Goal: Task Accomplishment & Management: Use online tool/utility

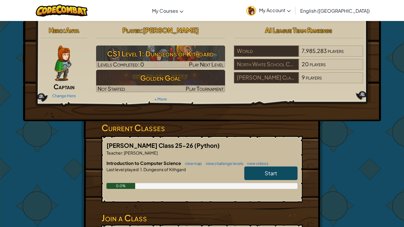
click at [257, 169] on link "Start" at bounding box center [270, 173] width 53 height 14
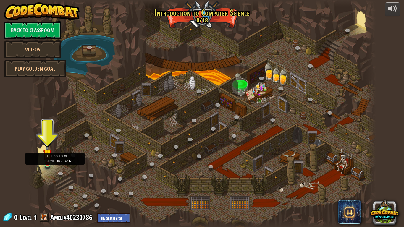
click at [48, 160] on img at bounding box center [47, 154] width 9 height 20
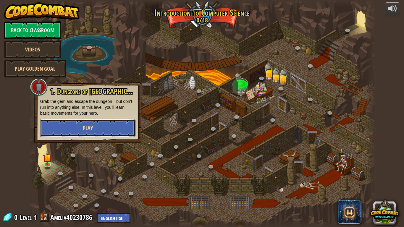
click at [97, 124] on button "Play" at bounding box center [87, 128] width 95 height 18
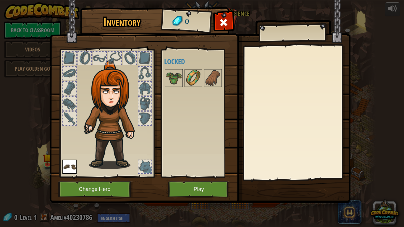
click at [194, 76] on img at bounding box center [193, 78] width 17 height 17
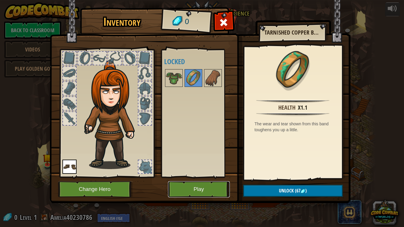
click at [203, 188] on button "Play" at bounding box center [199, 189] width 62 height 16
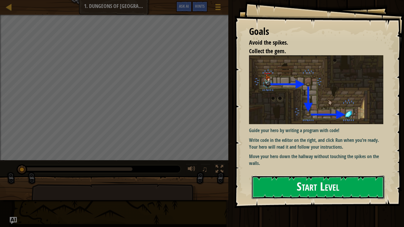
click at [273, 191] on button "Start Level" at bounding box center [317, 187] width 133 height 23
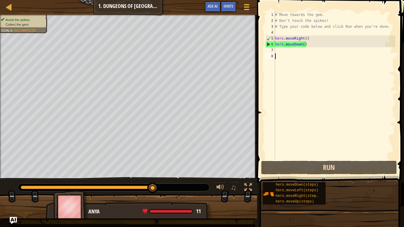
type textarea "r"
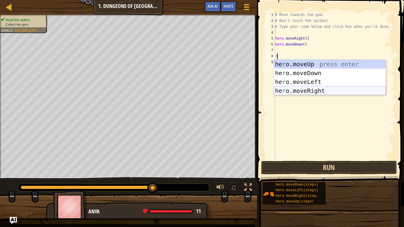
click at [329, 90] on div "he r o.moveUp press enter he r o.moveDown press enter he r o.moveLeft press ent…" at bounding box center [330, 86] width 112 height 53
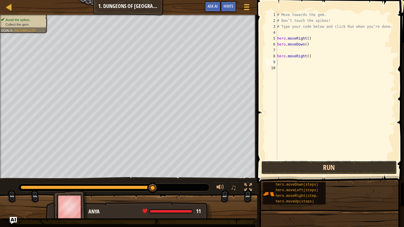
click at [338, 168] on button "Run" at bounding box center [329, 168] width 136 height 14
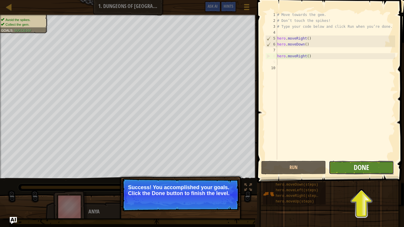
click at [357, 170] on span "Done" at bounding box center [360, 167] width 15 height 9
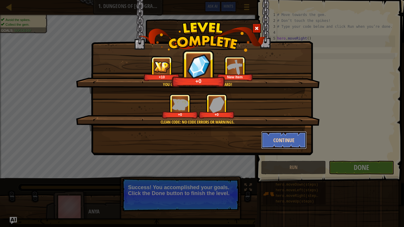
click at [279, 140] on button "Continue" at bounding box center [284, 140] width 46 height 18
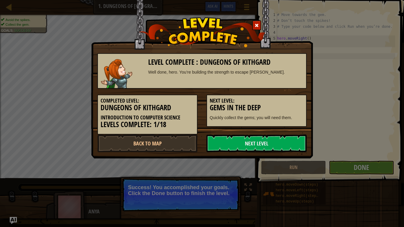
click at [279, 140] on link "Next Level" at bounding box center [256, 143] width 100 height 18
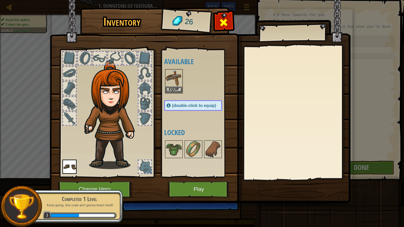
click at [227, 22] on span at bounding box center [223, 22] width 9 height 9
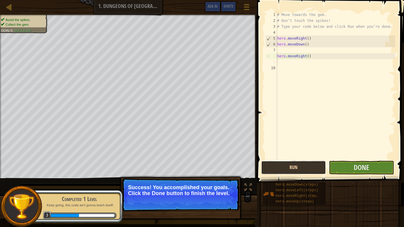
click at [309, 163] on button "Run" at bounding box center [293, 168] width 65 height 14
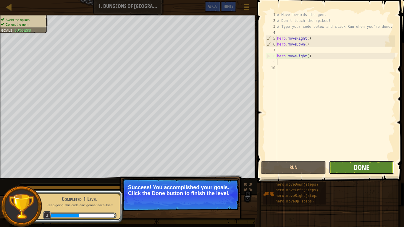
click at [366, 167] on span "Done" at bounding box center [360, 167] width 15 height 9
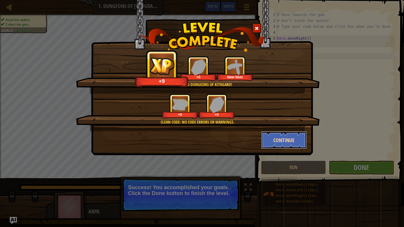
click at [296, 142] on button "Continue" at bounding box center [284, 140] width 46 height 18
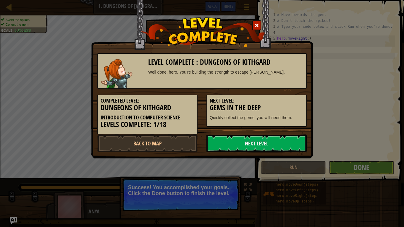
click at [296, 142] on link "Next Level" at bounding box center [256, 143] width 100 height 18
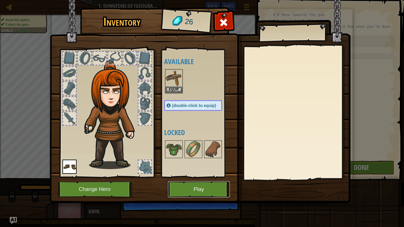
click at [192, 188] on button "Play" at bounding box center [199, 189] width 62 height 16
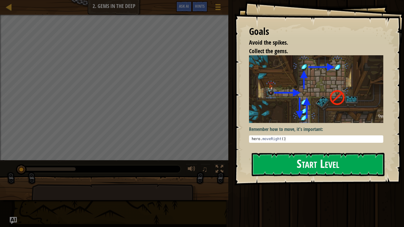
click at [280, 161] on button "Start Level" at bounding box center [317, 164] width 133 height 23
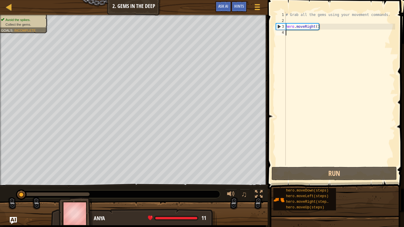
type textarea "r"
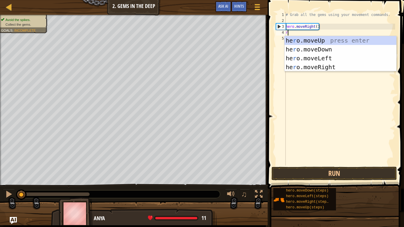
scroll to position [3, 0]
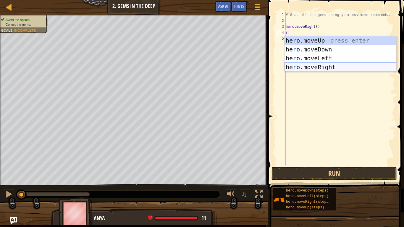
click at [355, 66] on div "he r o.moveUp press enter he r o.moveDown press enter he r o.moveLeft press ent…" at bounding box center [340, 62] width 112 height 53
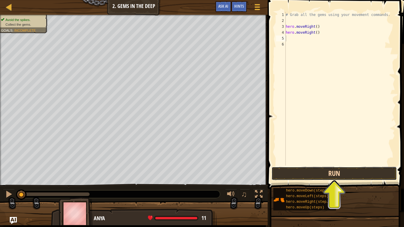
click at [334, 173] on button "Run" at bounding box center [333, 174] width 125 height 14
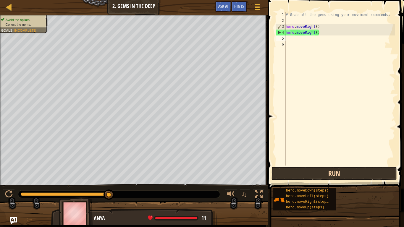
type textarea "u"
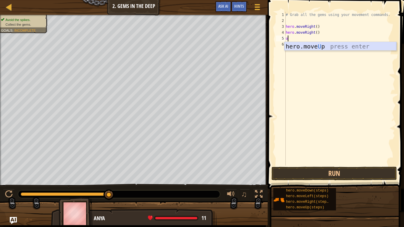
click at [318, 45] on div "hero.move U p press enter" at bounding box center [340, 55] width 112 height 27
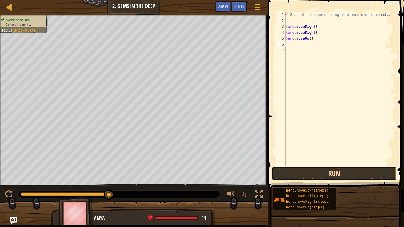
click at [335, 172] on button "Run" at bounding box center [333, 174] width 125 height 14
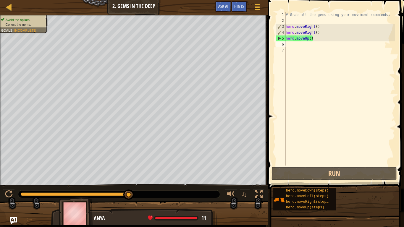
type textarea "l"
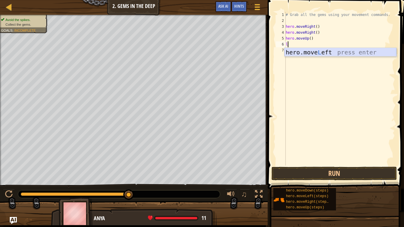
click at [320, 50] on div "hero.move L eft press enter" at bounding box center [340, 61] width 112 height 27
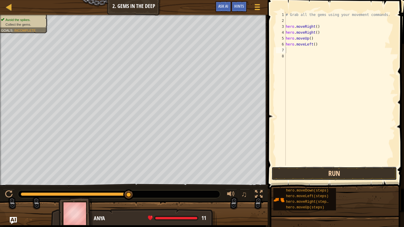
click at [296, 171] on button "Run" at bounding box center [333, 174] width 125 height 14
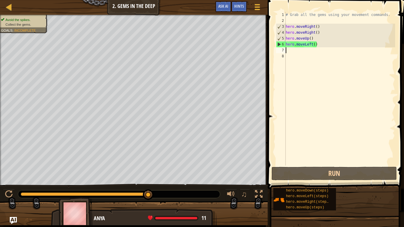
type textarea "d"
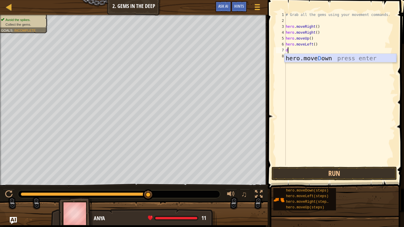
click at [330, 58] on div "hero.[PERSON_NAME] own press enter" at bounding box center [340, 67] width 112 height 27
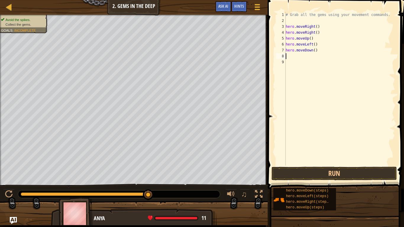
type textarea "d"
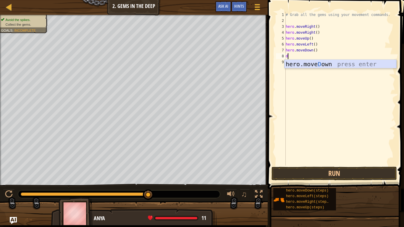
click at [334, 63] on div "hero.[PERSON_NAME] own press enter" at bounding box center [340, 73] width 112 height 27
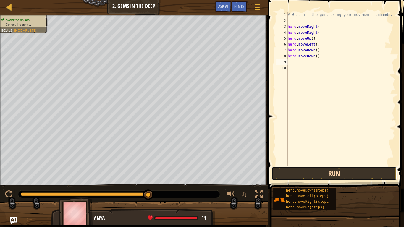
click at [376, 171] on button "Run" at bounding box center [333, 174] width 125 height 14
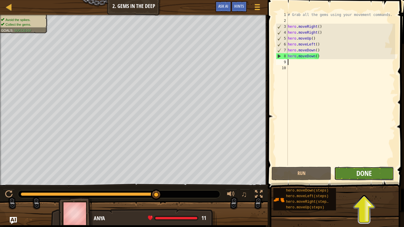
click at [370, 174] on span "Done" at bounding box center [363, 172] width 15 height 9
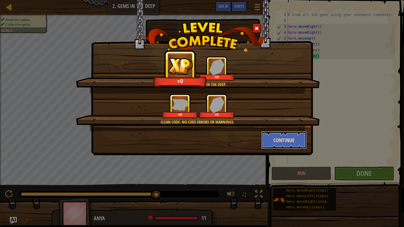
click at [280, 140] on button "Continue" at bounding box center [284, 140] width 46 height 18
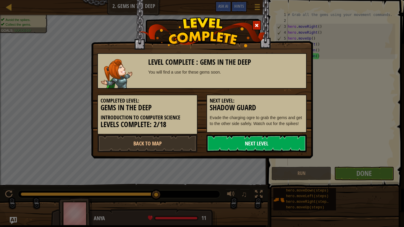
click at [270, 144] on link "Next Level" at bounding box center [256, 143] width 100 height 18
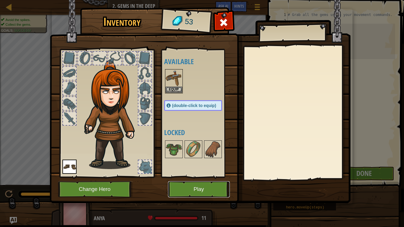
click at [208, 187] on button "Play" at bounding box center [199, 189] width 62 height 16
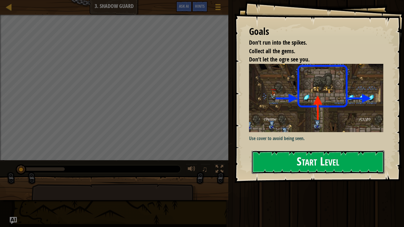
click at [306, 159] on button "Start Level" at bounding box center [317, 161] width 133 height 23
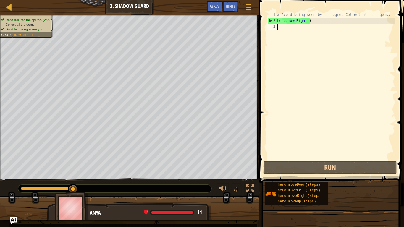
type textarea "r"
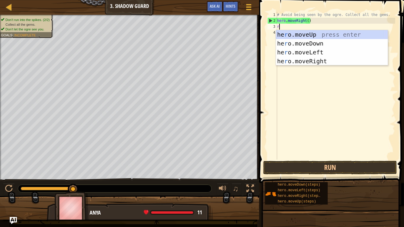
scroll to position [3, 0]
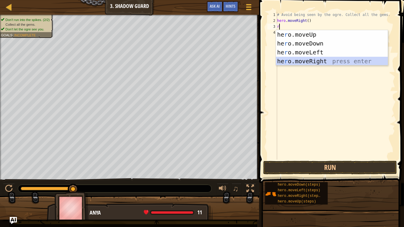
click at [338, 59] on div "he r o.moveUp press enter he r o.moveDown press enter he r o.moveLeft press ent…" at bounding box center [332, 56] width 112 height 53
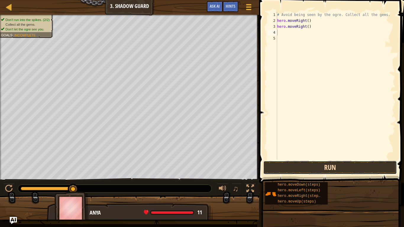
click at [310, 167] on button "Run" at bounding box center [330, 168] width 134 height 14
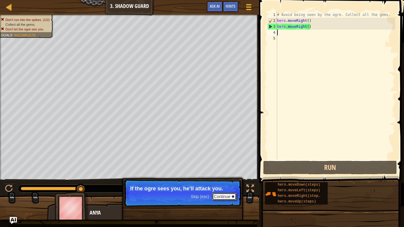
click at [219, 194] on button "Continue" at bounding box center [224, 197] width 25 height 8
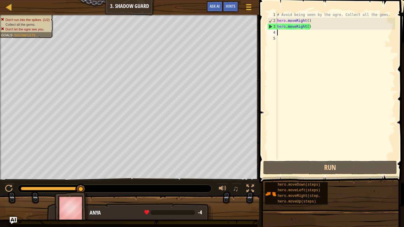
drag, startPoint x: 79, startPoint y: 189, endPoint x: 88, endPoint y: 182, distance: 10.7
click at [88, 182] on div "♫" at bounding box center [129, 187] width 259 height 18
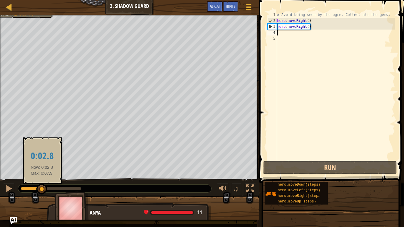
drag, startPoint x: 79, startPoint y: 187, endPoint x: 42, endPoint y: 187, distance: 37.2
click at [42, 187] on div at bounding box center [41, 189] width 11 height 11
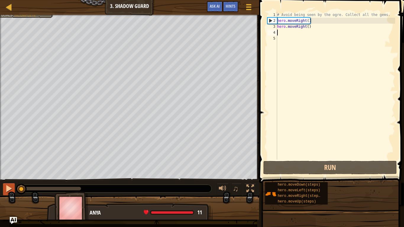
drag, startPoint x: 42, startPoint y: 187, endPoint x: 5, endPoint y: 186, distance: 37.0
click at [5, 186] on div "♫" at bounding box center [129, 187] width 259 height 18
type textarea "r"
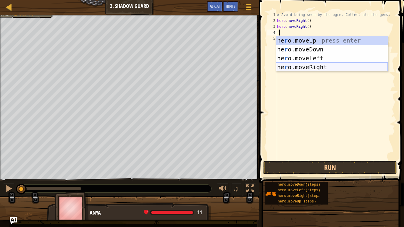
click at [286, 67] on div "he r o.moveUp press enter he r o.moveDown press enter he r o.moveLeft press ent…" at bounding box center [332, 62] width 112 height 53
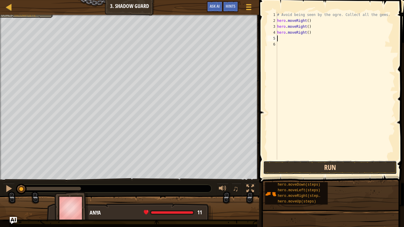
click at [328, 166] on button "Run" at bounding box center [330, 168] width 134 height 14
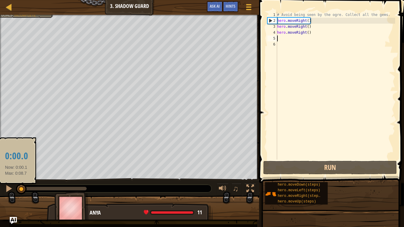
drag, startPoint x: 86, startPoint y: 189, endPoint x: 16, endPoint y: 188, distance: 69.7
click at [16, 188] on div at bounding box center [21, 189] width 11 height 11
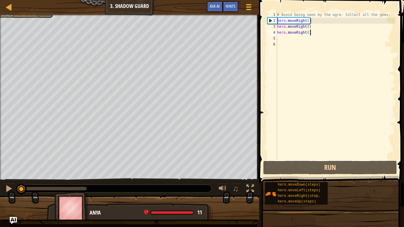
click at [309, 33] on div "# Avoid being seen by the ogre. Collect all the gems. hero . moveRight ( ) hero…" at bounding box center [335, 92] width 119 height 160
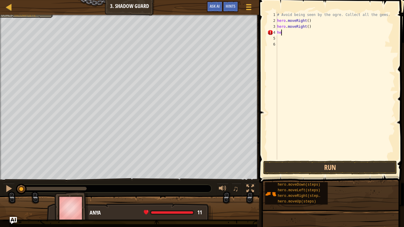
type textarea "h"
type textarea "d"
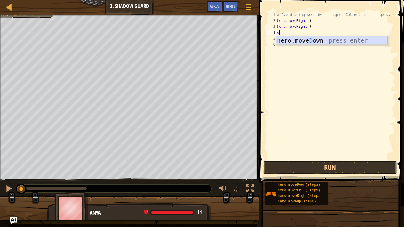
click at [316, 40] on div "hero.[PERSON_NAME] own press enter" at bounding box center [332, 49] width 112 height 27
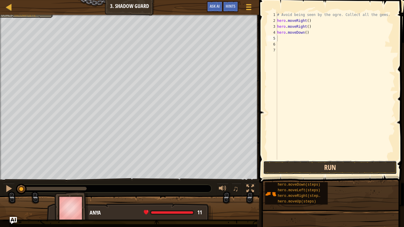
click at [324, 164] on button "Run" at bounding box center [330, 168] width 134 height 14
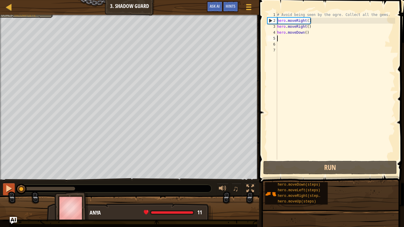
drag, startPoint x: 74, startPoint y: 187, endPoint x: 10, endPoint y: 189, distance: 64.2
click at [10, 189] on div "♫" at bounding box center [129, 187] width 259 height 18
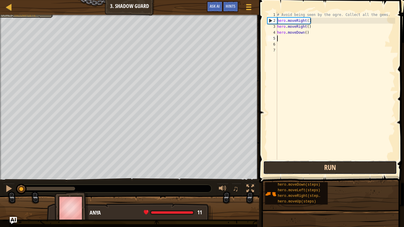
click at [287, 168] on button "Run" at bounding box center [330, 168] width 134 height 14
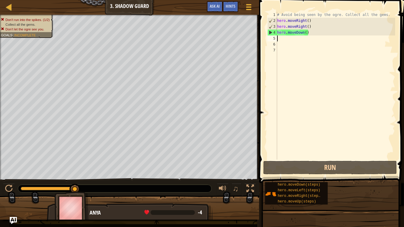
click at [329, 33] on div "# Avoid being seen by the ogre. Collect all the gems. hero . moveRight ( ) hero…" at bounding box center [335, 92] width 119 height 160
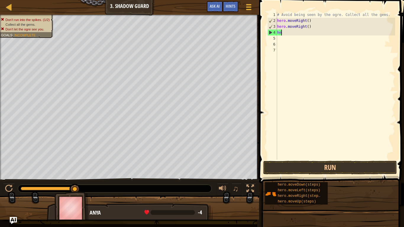
type textarea "h"
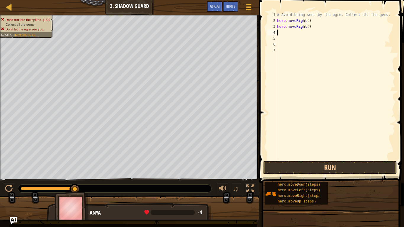
type textarea "h"
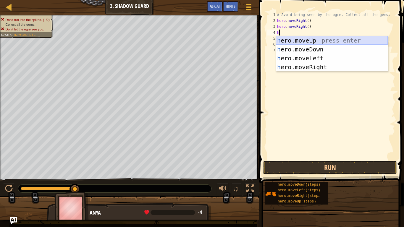
click at [308, 38] on div "h ero.moveUp press enter h ero.moveDown press enter h ero.moveLeft press enter …" at bounding box center [332, 62] width 112 height 53
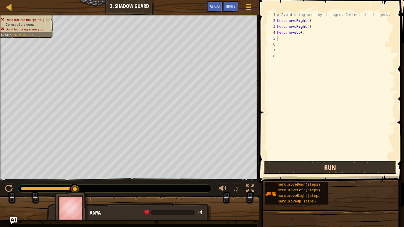
click at [332, 162] on button "Run" at bounding box center [330, 168] width 134 height 14
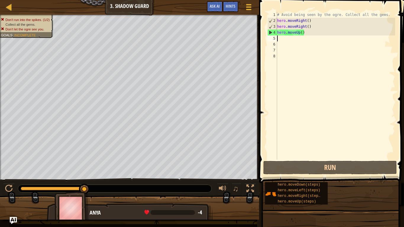
click at [311, 27] on div "# Avoid being seen by the ogre. Collect all the gems. hero . moveRight ( ) hero…" at bounding box center [335, 92] width 119 height 160
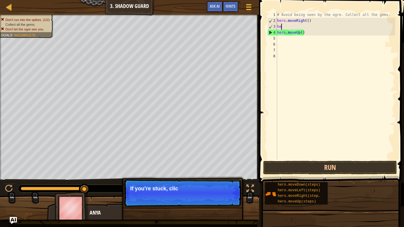
type textarea "h"
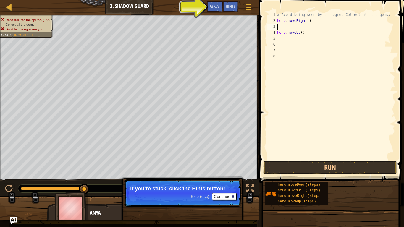
click at [308, 34] on div "# Avoid being seen by the ogre. Collect all the gems. hero . moveRight ( ) hero…" at bounding box center [335, 92] width 119 height 160
type textarea "h"
click at [279, 27] on div "# Avoid being seen by the ogre. Collect all the gems. hero . moveRight ( )" at bounding box center [335, 92] width 119 height 160
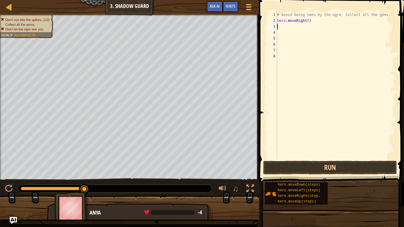
type textarea "h"
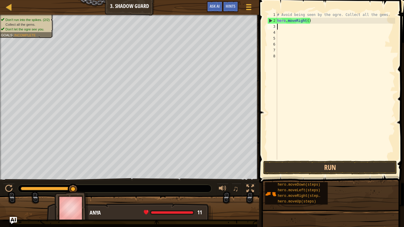
type textarea "u"
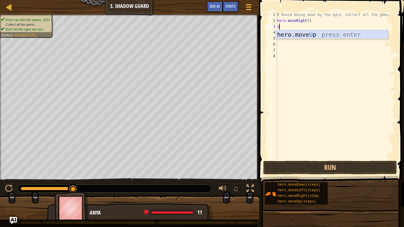
click at [307, 33] on div "hero.move U p press enter" at bounding box center [332, 43] width 112 height 27
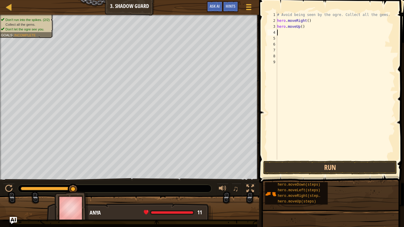
type textarea "r"
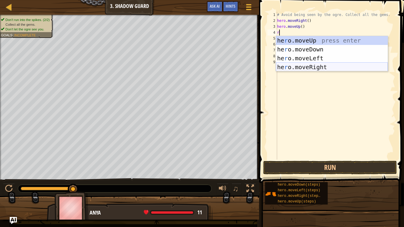
click at [322, 65] on div "he r o.moveUp press enter he r o.moveDown press enter he r o.moveLeft press ent…" at bounding box center [332, 62] width 112 height 53
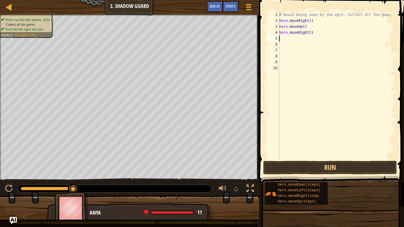
type textarea "d"
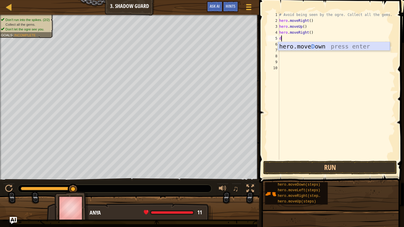
click at [306, 46] on div "hero.[PERSON_NAME] own press enter" at bounding box center [334, 55] width 112 height 27
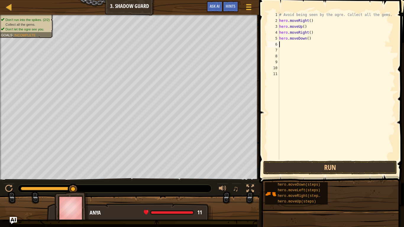
type textarea "h"
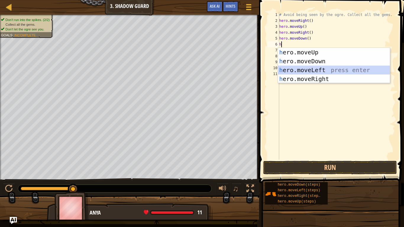
click at [338, 68] on div "h ero.moveUp press enter h ero.moveDown press enter h ero.moveLeft press enter …" at bounding box center [334, 74] width 112 height 53
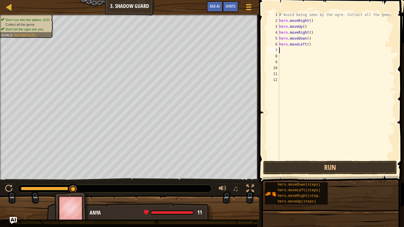
type textarea "d"
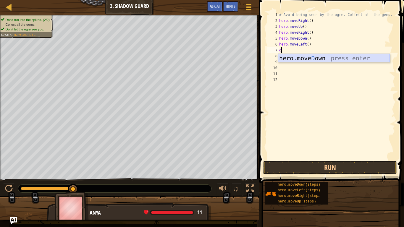
click at [323, 60] on div "hero.[PERSON_NAME] own press enter" at bounding box center [334, 67] width 112 height 27
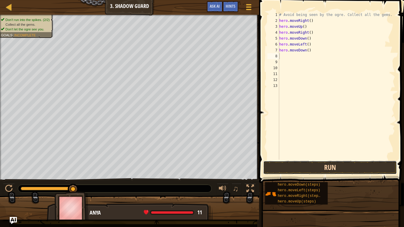
click at [323, 164] on button "Run" at bounding box center [330, 168] width 134 height 14
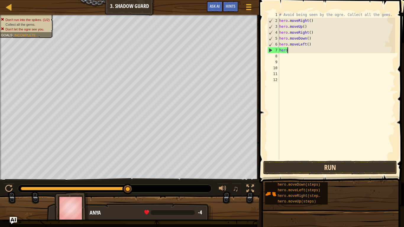
type textarea "h"
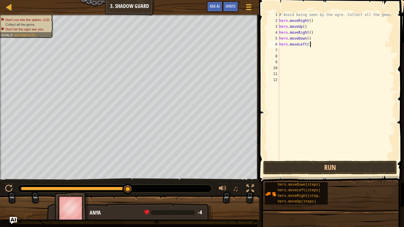
click at [310, 44] on div "# Avoid being seen by the ogre. Collect all the gems. hero . moveRight ( ) hero…" at bounding box center [336, 92] width 117 height 160
type textarea "h"
click at [311, 40] on div "# Avoid being seen by the ogre. Collect all the gems. hero . moveRight ( ) hero…" at bounding box center [336, 92] width 117 height 160
type textarea "h"
click at [317, 33] on div "# Avoid being seen by the ogre. Collect all the gems. hero . moveRight ( ) hero…" at bounding box center [336, 92] width 117 height 160
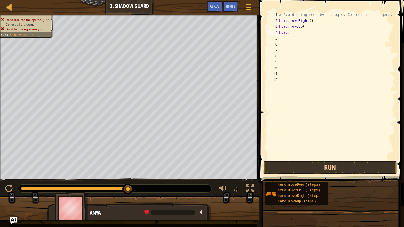
type textarea "h"
click at [308, 27] on div "# Avoid being seen by the ogre. Collect all the gems. hero . moveRight ( ) hero…" at bounding box center [336, 92] width 117 height 160
type textarea "h"
click at [313, 21] on div "# Avoid being seen by the ogre. Collect all the gems. hero . moveRight ( )" at bounding box center [336, 92] width 117 height 160
type textarea "h"
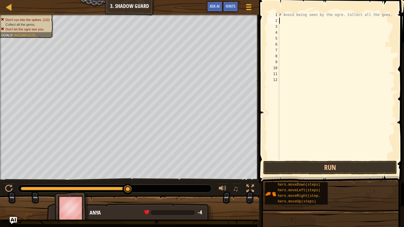
click at [341, 160] on span at bounding box center [332, 83] width 150 height 200
click at [341, 165] on button "Run" at bounding box center [330, 168] width 134 height 14
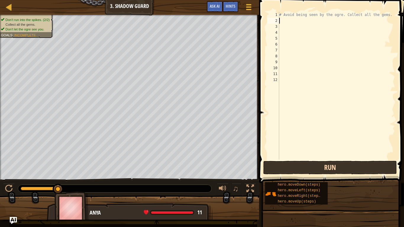
type textarea "h"
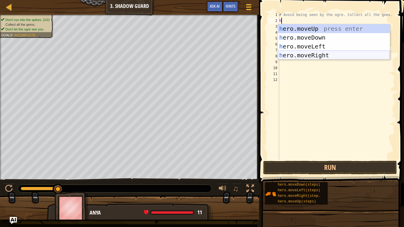
click at [330, 55] on div "h ero.moveUp press enter h ero.moveDown press enter h ero.moveLeft press enter …" at bounding box center [334, 50] width 112 height 53
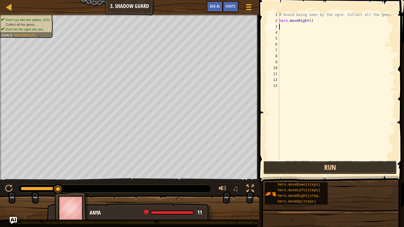
click at [333, 168] on button "Run" at bounding box center [330, 168] width 134 height 14
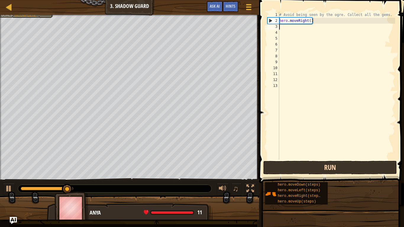
type textarea "h"
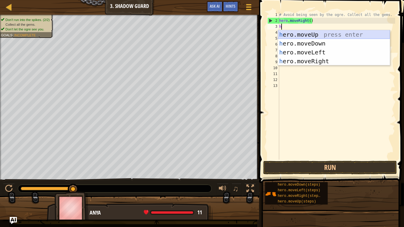
click at [302, 36] on div "h ero.moveUp press enter h ero.moveDown press enter h ero.moveLeft press enter …" at bounding box center [334, 56] width 112 height 53
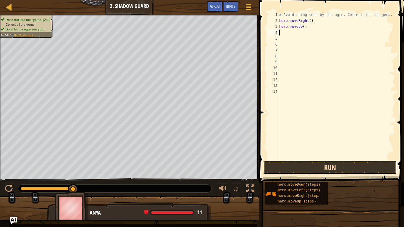
click at [336, 164] on button "Run" at bounding box center [330, 168] width 134 height 14
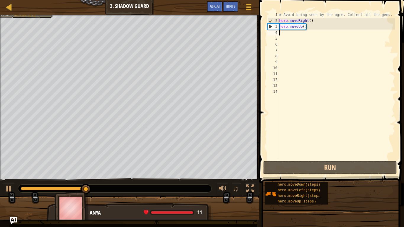
type textarea "h"
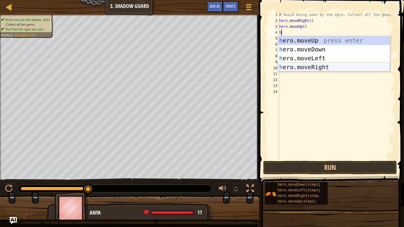
click at [324, 65] on div "h ero.moveUp press enter h ero.moveDown press enter h ero.moveLeft press enter …" at bounding box center [334, 62] width 112 height 53
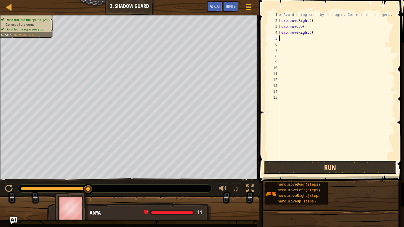
click at [346, 164] on button "Run" at bounding box center [330, 168] width 134 height 14
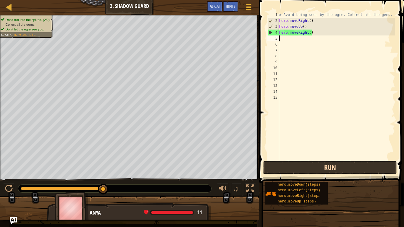
type textarea "h"
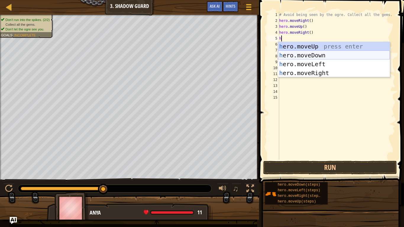
click at [314, 53] on div "h ero.moveUp press enter h ero.moveDown press enter h ero.moveLeft press enter …" at bounding box center [334, 68] width 112 height 53
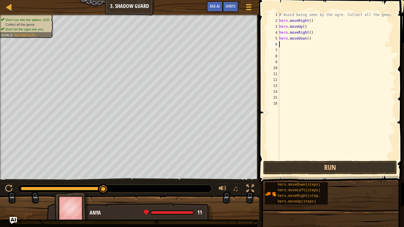
type textarea "h"
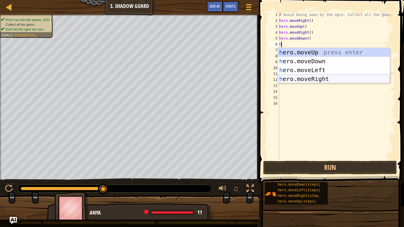
click at [323, 77] on div "h ero.moveUp press enter h ero.moveDown press enter h ero.moveLeft press enter …" at bounding box center [334, 74] width 112 height 53
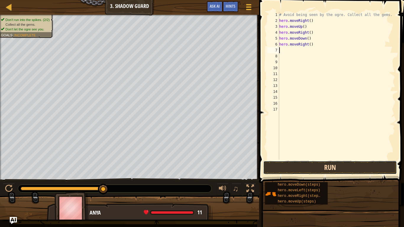
click at [342, 165] on button "Run" at bounding box center [330, 168] width 134 height 14
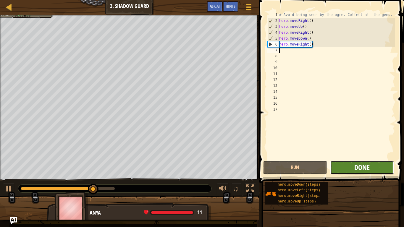
click at [359, 171] on span "Done" at bounding box center [361, 167] width 15 height 9
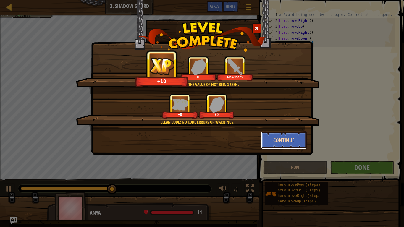
click at [281, 146] on button "Continue" at bounding box center [284, 140] width 46 height 18
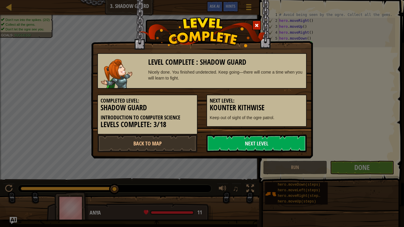
click at [281, 146] on link "Next Level" at bounding box center [256, 143] width 100 height 18
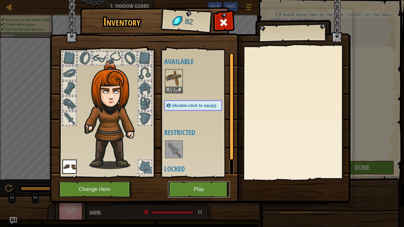
click at [218, 187] on button "Play" at bounding box center [199, 189] width 62 height 16
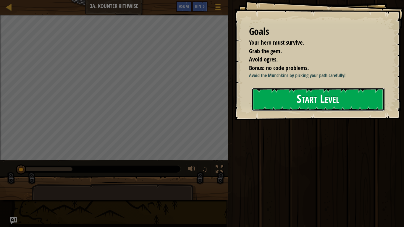
click at [340, 100] on button "Start Level" at bounding box center [317, 99] width 133 height 23
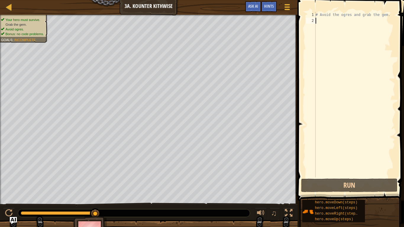
drag, startPoint x: 21, startPoint y: 211, endPoint x: 171, endPoint y: 211, distance: 150.4
click at [171, 211] on div at bounding box center [134, 213] width 232 height 8
drag, startPoint x: 94, startPoint y: 213, endPoint x: 149, endPoint y: 215, distance: 54.4
click at [149, 215] on div at bounding box center [134, 213] width 232 height 8
drag, startPoint x: 96, startPoint y: 211, endPoint x: 142, endPoint y: 227, distance: 48.3
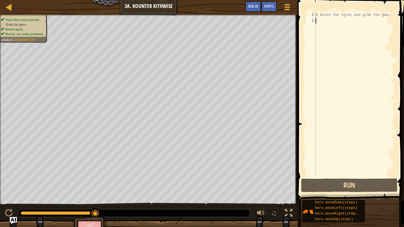
click at [142, 227] on div "Your hero must survive. Grab the gem. Avoid ogres. Bonus: no code problems. Goa…" at bounding box center [202, 129] width 404 height 229
drag, startPoint x: 95, startPoint y: 212, endPoint x: 0, endPoint y: 214, distance: 94.9
click at [0, 214] on div "♫" at bounding box center [148, 212] width 297 height 18
type textarea "h"
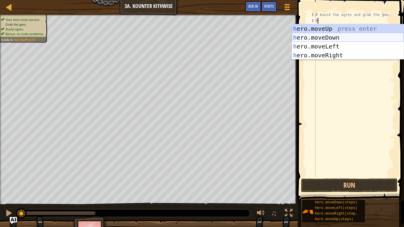
click at [348, 35] on div "h ero.moveUp press enter h ero.moveDown press enter h ero.moveLeft press enter …" at bounding box center [348, 50] width 112 height 53
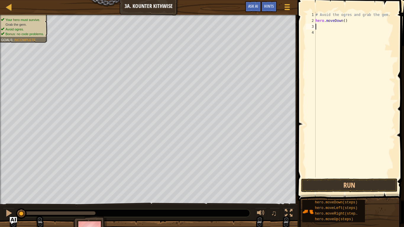
type textarea "h"
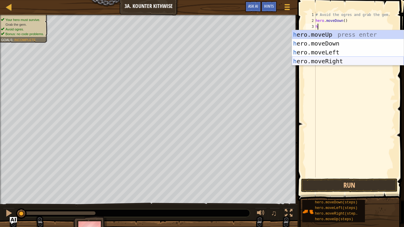
click at [352, 60] on div "h ero.moveUp press enter h ero.moveDown press enter h ero.moveLeft press enter …" at bounding box center [348, 56] width 112 height 53
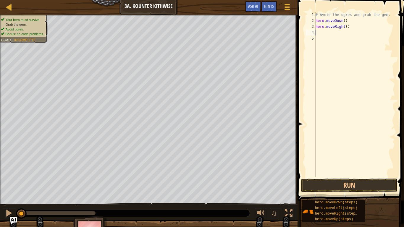
type textarea "h"
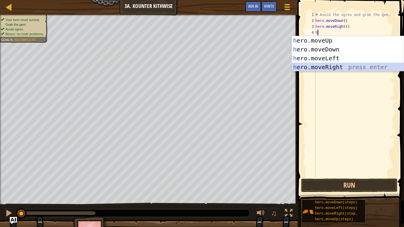
click at [352, 66] on div "h ero.moveUp press enter h ero.moveDown press enter h ero.moveLeft press enter …" at bounding box center [348, 62] width 112 height 53
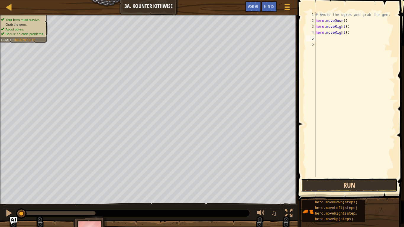
click at [324, 186] on button "Run" at bounding box center [349, 185] width 96 height 14
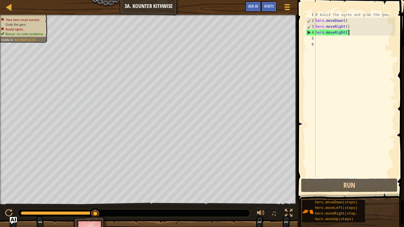
click at [349, 31] on div "# Avoid the ogres and grab the gem. hero . moveDown ( ) hero . moveRight ( ) he…" at bounding box center [354, 100] width 81 height 177
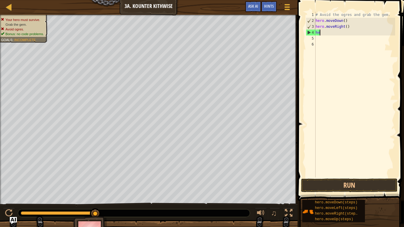
type textarea "h"
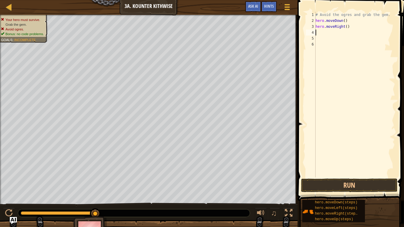
type textarea "h"
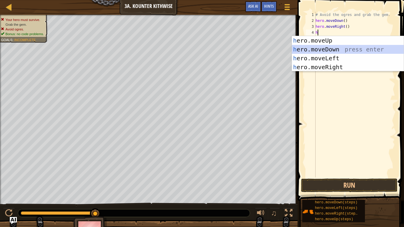
click at [345, 49] on div "h ero.moveUp press enter h ero.moveDown press enter h ero.moveLeft press enter …" at bounding box center [348, 62] width 112 height 53
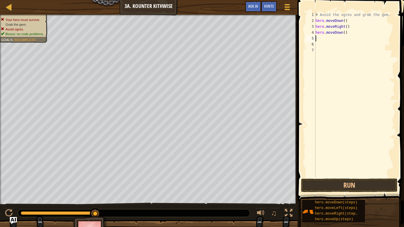
type textarea "h"
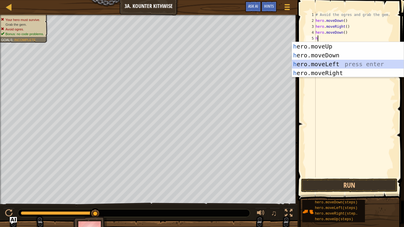
click at [344, 63] on div "h ero.moveUp press enter h ero.moveDown press enter h ero.moveLeft press enter …" at bounding box center [348, 68] width 112 height 53
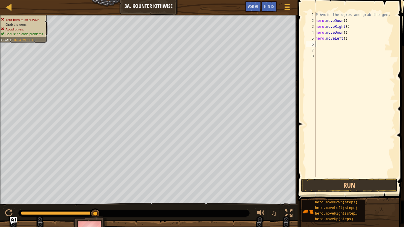
type textarea "h"
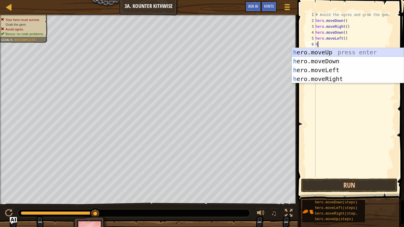
click at [333, 51] on div "h ero.moveUp press enter h ero.moveDown press enter h ero.moveLeft press enter …" at bounding box center [348, 74] width 112 height 53
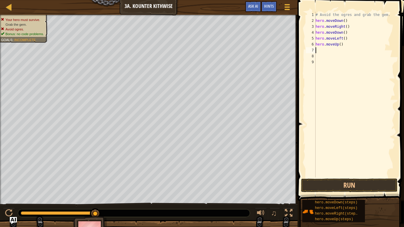
type textarea "h"
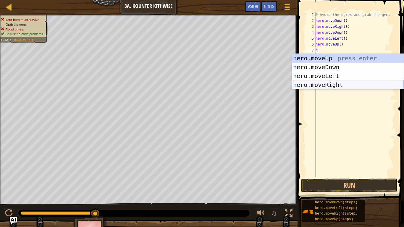
click at [326, 83] on div "h ero.moveUp press enter h ero.moveDown press enter h ero.moveLeft press enter …" at bounding box center [348, 80] width 112 height 53
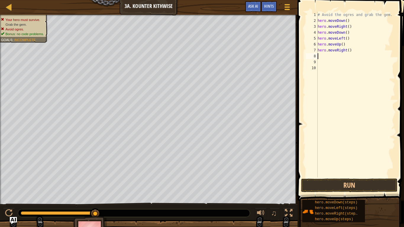
type textarea "h"
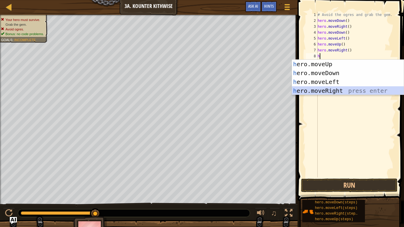
click at [336, 87] on div "h ero.moveUp press enter h ero.moveDown press enter h ero.moveLeft press enter …" at bounding box center [348, 86] width 112 height 53
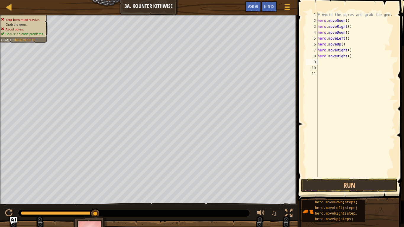
type textarea "hero.moveRight()"
click at [319, 60] on div "# Avoid the ogres and grab the gem. hero . moveDown ( ) hero . moveRight ( ) he…" at bounding box center [355, 100] width 79 height 177
click at [353, 184] on button "Run" at bounding box center [349, 185] width 96 height 14
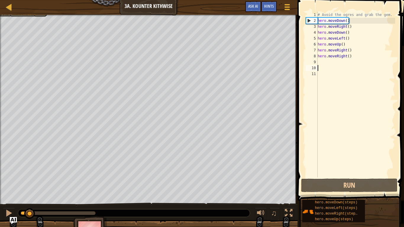
drag, startPoint x: 95, startPoint y: 215, endPoint x: 30, endPoint y: 215, distance: 65.3
click at [30, 215] on div at bounding box center [29, 213] width 11 height 11
drag, startPoint x: 30, startPoint y: 215, endPoint x: 12, endPoint y: 216, distance: 18.3
click at [12, 216] on div "Map Introduction to Computer Science 3a. Kounter Kithwise Game Menu Done Hints …" at bounding box center [202, 113] width 404 height 227
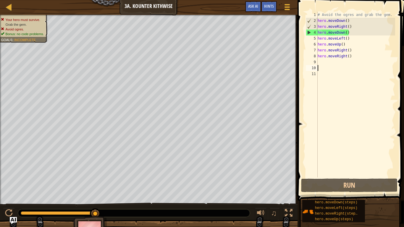
drag, startPoint x: 19, startPoint y: 210, endPoint x: 106, endPoint y: 212, distance: 87.2
click at [106, 212] on div at bounding box center [134, 213] width 232 height 8
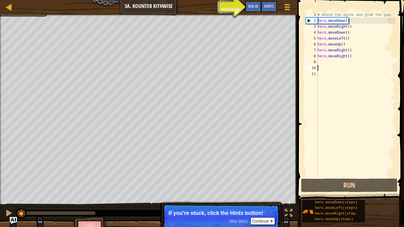
drag, startPoint x: 98, startPoint y: 213, endPoint x: 1, endPoint y: 219, distance: 96.2
click at [1, 219] on div "♫" at bounding box center [148, 212] width 297 height 18
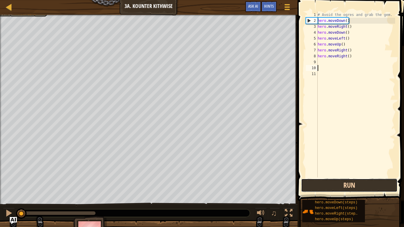
click at [352, 184] on button "Run" at bounding box center [349, 185] width 96 height 14
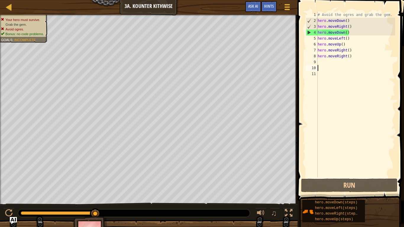
click at [352, 56] on div "# Avoid the ogres and grab the gem. hero . moveDown ( ) hero . moveRight ( ) he…" at bounding box center [355, 100] width 79 height 177
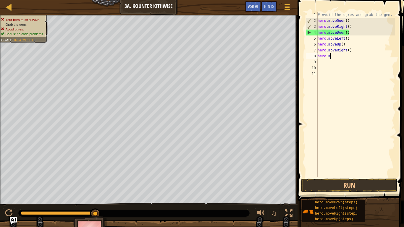
type textarea "h"
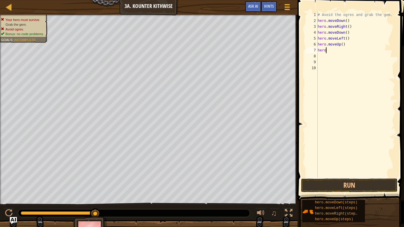
type textarea "h"
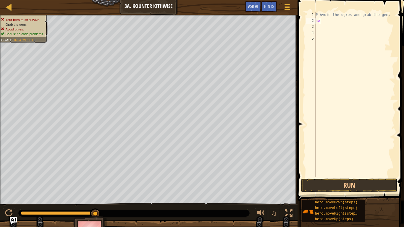
type textarea "h"
click at [361, 183] on button "Run" at bounding box center [349, 185] width 96 height 14
type textarea "h"
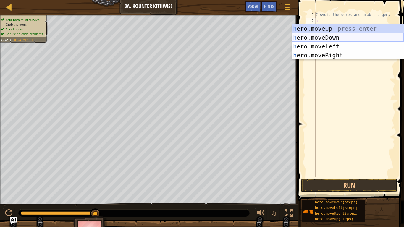
click at [337, 41] on div "h ero.moveUp press enter h ero.moveDown press enter h ero.moveLeft press enter …" at bounding box center [348, 50] width 112 height 53
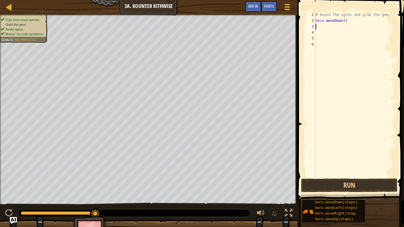
type textarea "h"
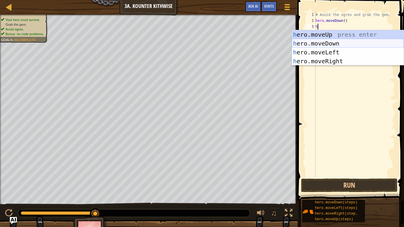
click at [333, 44] on div "h ero.moveUp press enter h ero.moveDown press enter h ero.moveLeft press enter …" at bounding box center [348, 56] width 112 height 53
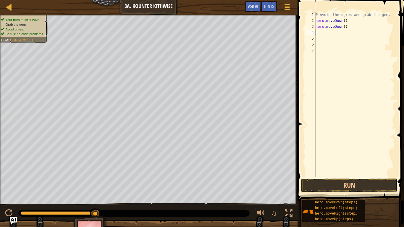
type textarea "h"
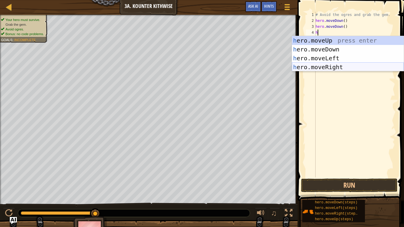
click at [336, 68] on div "h ero.moveUp press enter h ero.moveDown press enter h ero.moveLeft press enter …" at bounding box center [348, 62] width 112 height 53
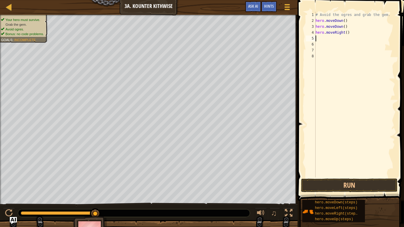
type textarea "h"
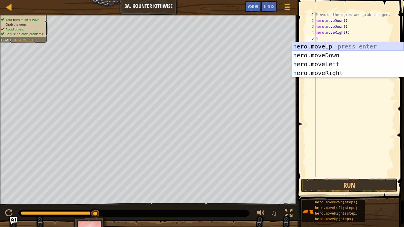
click at [329, 48] on div "h ero.moveUp press enter h ero.moveDown press enter h ero.moveLeft press enter …" at bounding box center [348, 68] width 112 height 53
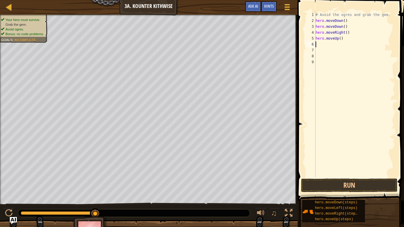
type textarea "h"
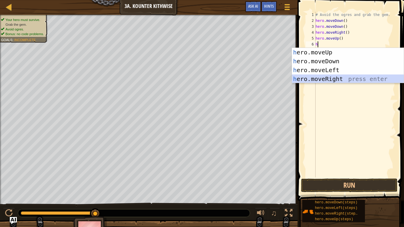
click at [339, 79] on div "h ero.moveUp press enter h ero.moveDown press enter h ero.moveLeft press enter …" at bounding box center [348, 74] width 112 height 53
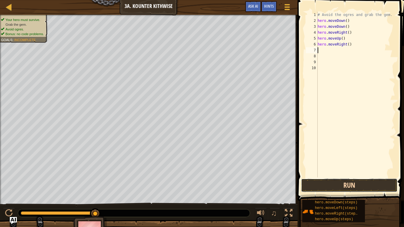
click at [366, 185] on button "Run" at bounding box center [349, 185] width 96 height 14
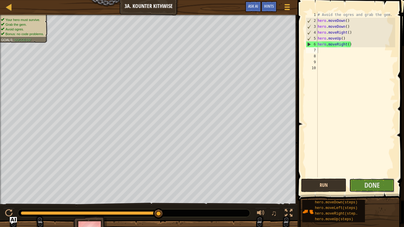
click at [366, 185] on span "Done" at bounding box center [371, 184] width 15 height 9
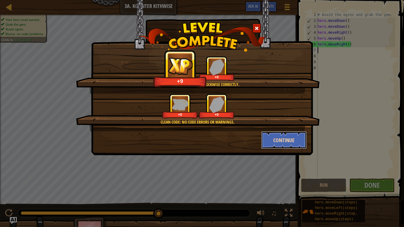
click at [298, 141] on button "Continue" at bounding box center [284, 140] width 46 height 18
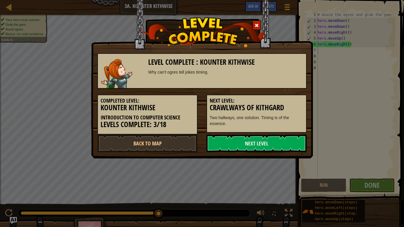
click at [298, 141] on link "Next Level" at bounding box center [256, 143] width 100 height 18
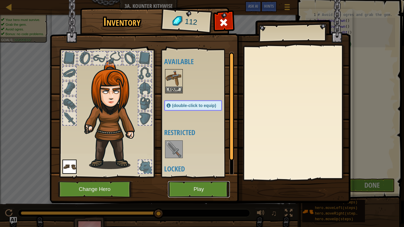
click at [207, 186] on button "Play" at bounding box center [199, 189] width 62 height 16
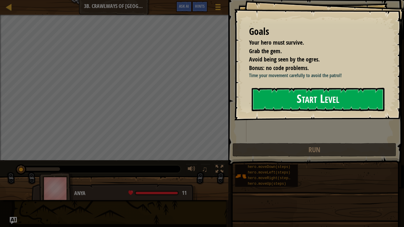
click at [261, 92] on button "Start Level" at bounding box center [317, 99] width 133 height 23
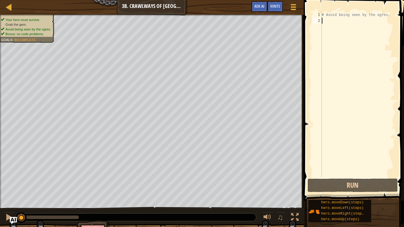
type textarea "h"
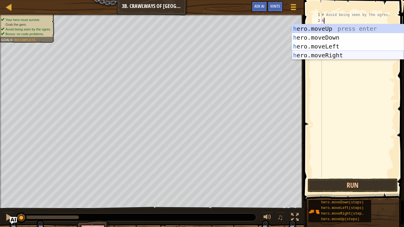
click at [310, 52] on div "h ero.moveUp press enter h ero.moveDown press enter h ero.moveLeft press enter …" at bounding box center [348, 50] width 112 height 53
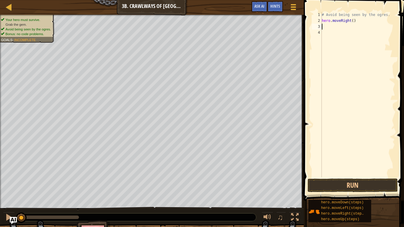
type textarea "h"
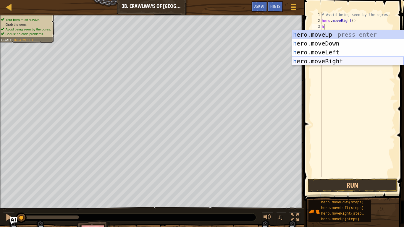
click at [336, 58] on div "h ero.moveUp press enter h ero.moveDown press enter h ero.moveLeft press enter …" at bounding box center [348, 56] width 112 height 53
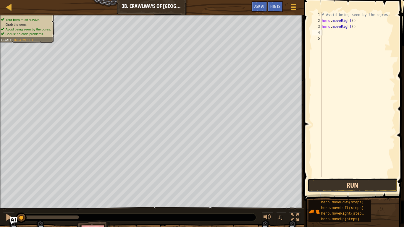
click at [366, 181] on button "Run" at bounding box center [352, 185] width 90 height 14
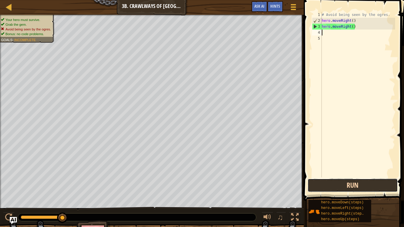
click at [368, 181] on button "Run" at bounding box center [352, 185] width 90 height 14
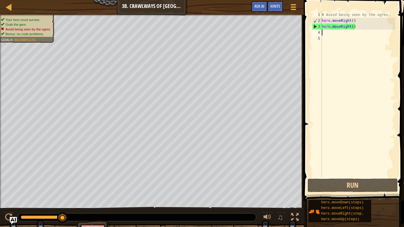
click at [360, 26] on div "# Avoid being seen by the ogres. hero . moveRight ( ) hero . moveRight ( )" at bounding box center [357, 100] width 74 height 177
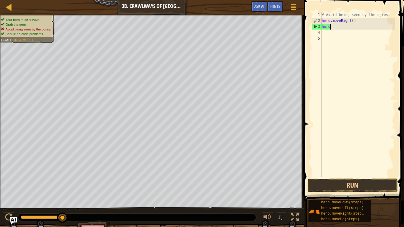
type textarea "h"
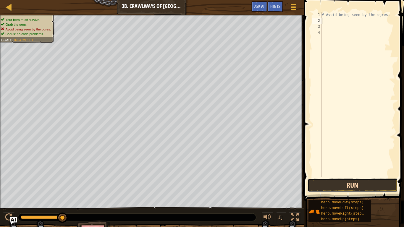
click at [348, 189] on button "Run" at bounding box center [352, 185] width 90 height 14
type textarea "h"
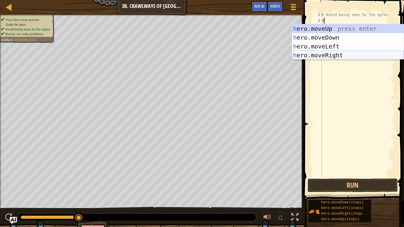
click at [354, 55] on div "h ero.moveUp press enter h ero.moveDown press enter h ero.moveLeft press enter …" at bounding box center [348, 50] width 112 height 53
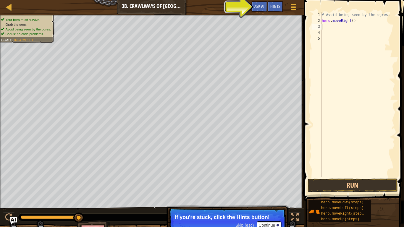
type textarea "h"
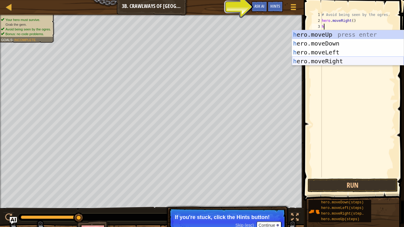
click at [339, 62] on div "h ero.moveUp press enter h ero.moveDown press enter h ero.moveLeft press enter …" at bounding box center [348, 56] width 112 height 53
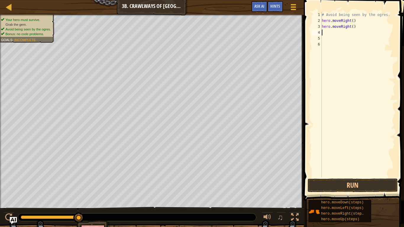
type textarea "h"
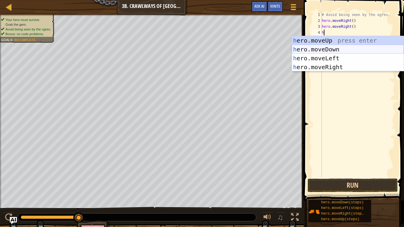
click at [331, 50] on div "h ero.moveUp press enter h ero.moveDown press enter h ero.moveLeft press enter …" at bounding box center [348, 62] width 112 height 53
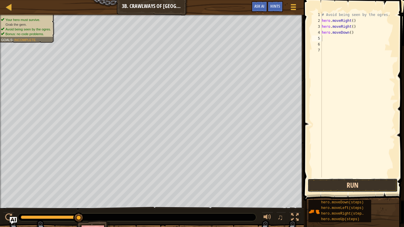
click at [355, 183] on button "Run" at bounding box center [352, 185] width 90 height 14
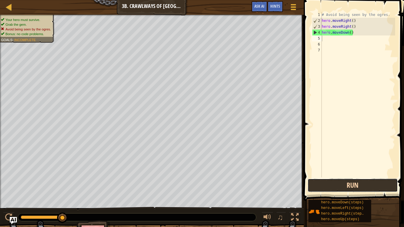
click at [355, 183] on button "Run" at bounding box center [352, 185] width 90 height 14
